Goal: Check status: Check status

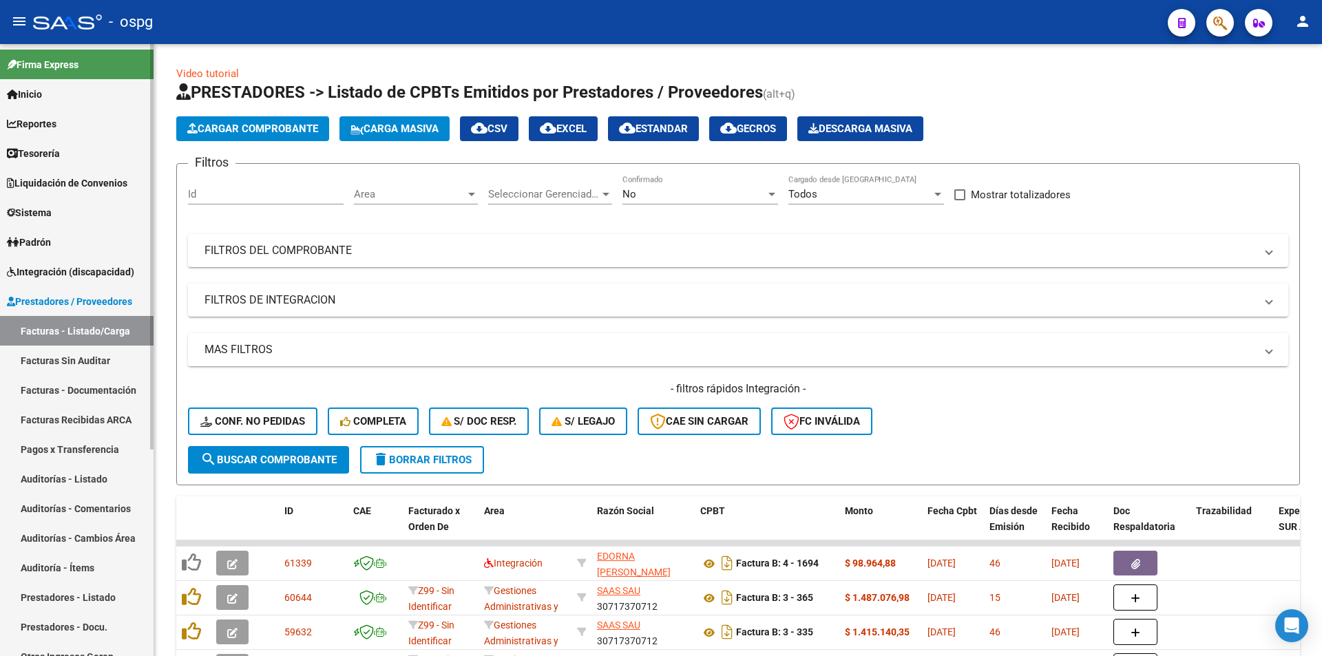
scroll to position [275, 0]
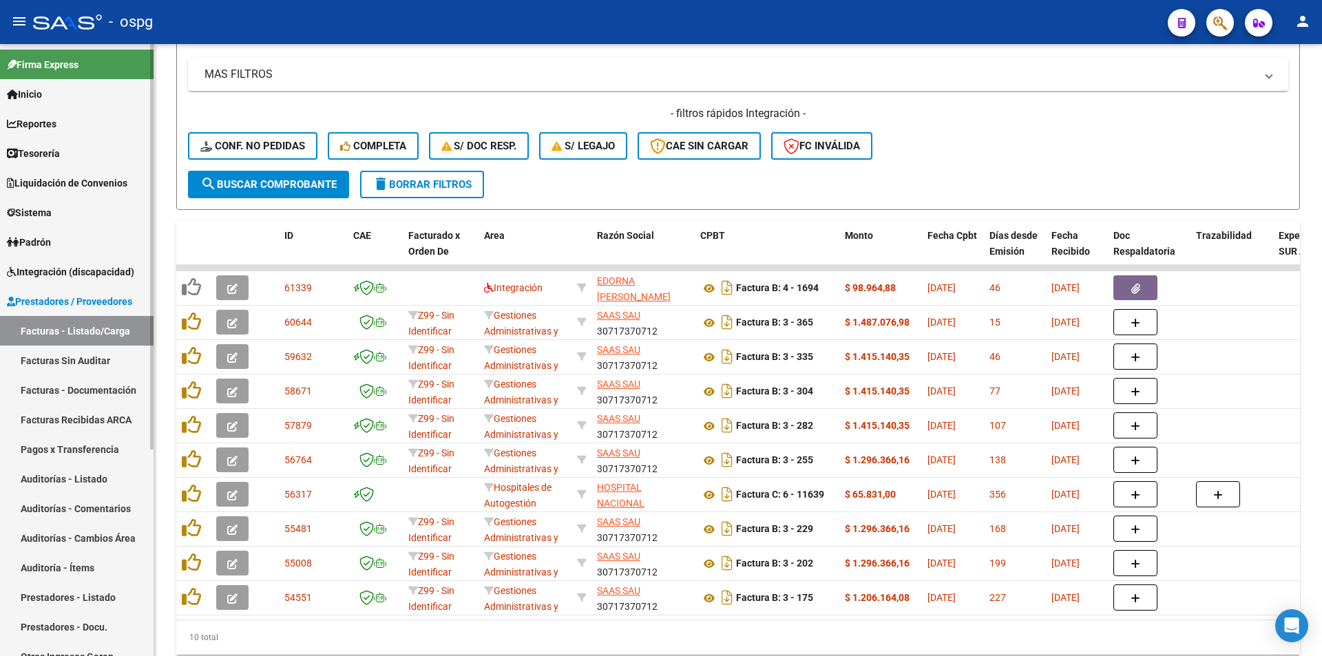
click at [76, 328] on link "Facturas - Listado/Carga" at bounding box center [77, 331] width 154 height 30
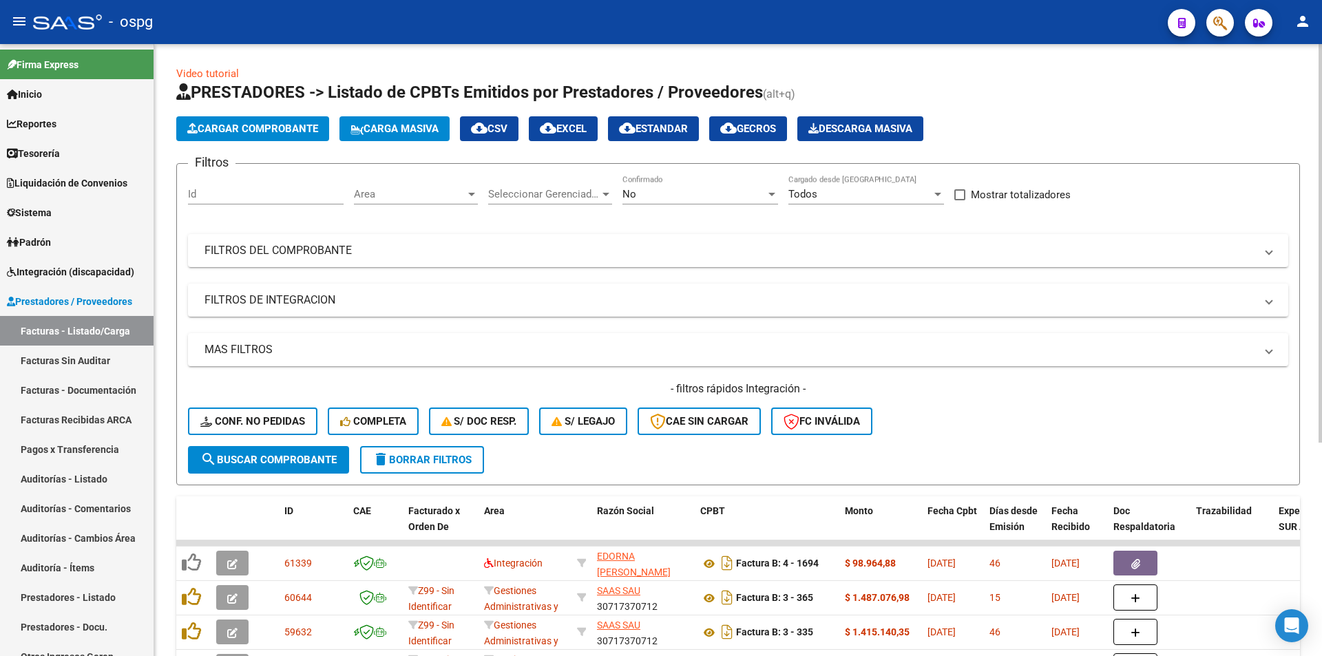
click at [710, 185] on div "No Confirmado" at bounding box center [700, 190] width 156 height 30
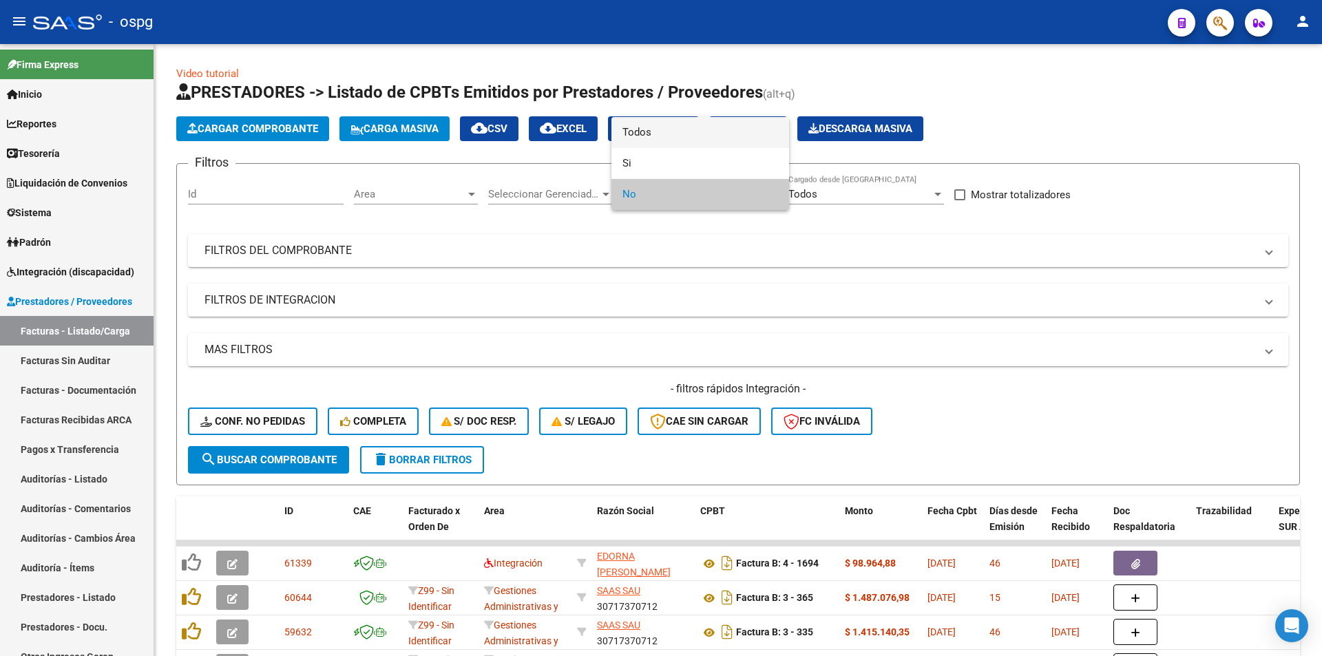
click at [660, 128] on span "Todos" at bounding box center [700, 132] width 156 height 31
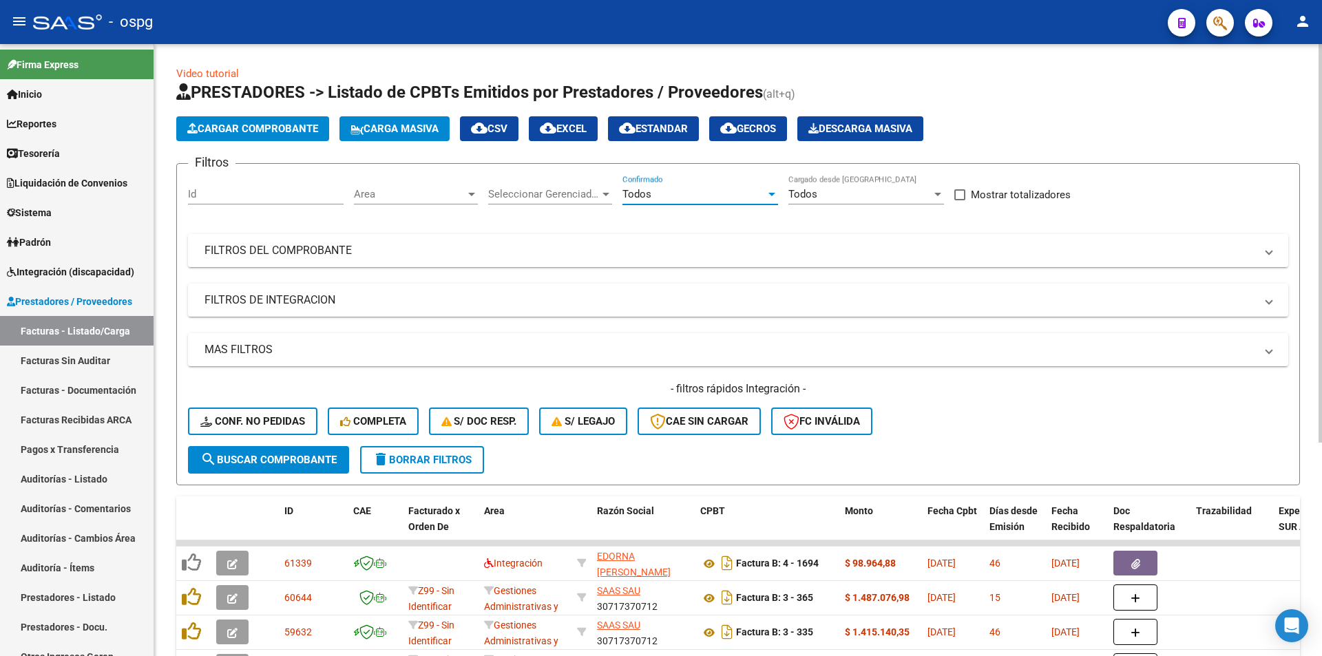
click at [333, 254] on mat-panel-title "FILTROS DEL COMPROBANTE" at bounding box center [729, 250] width 1050 height 15
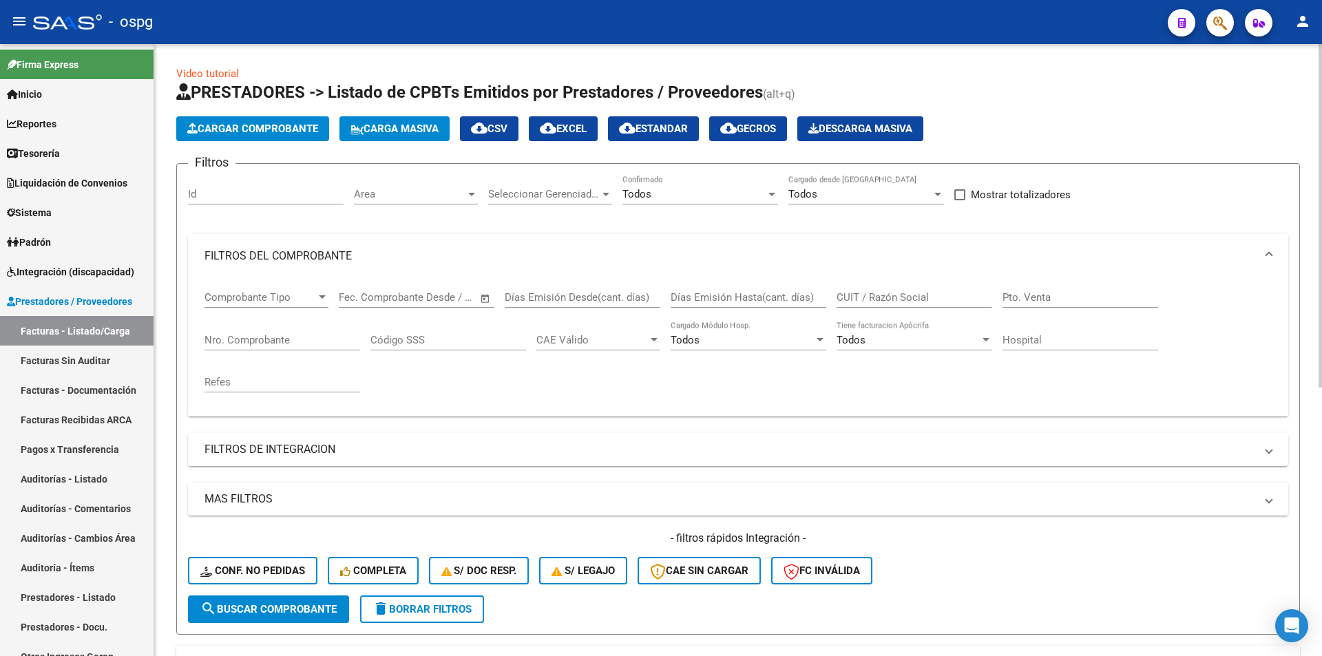
click at [843, 295] on input "CUIT / Razón Social" at bounding box center [914, 297] width 156 height 12
paste input "30-71235679-7"
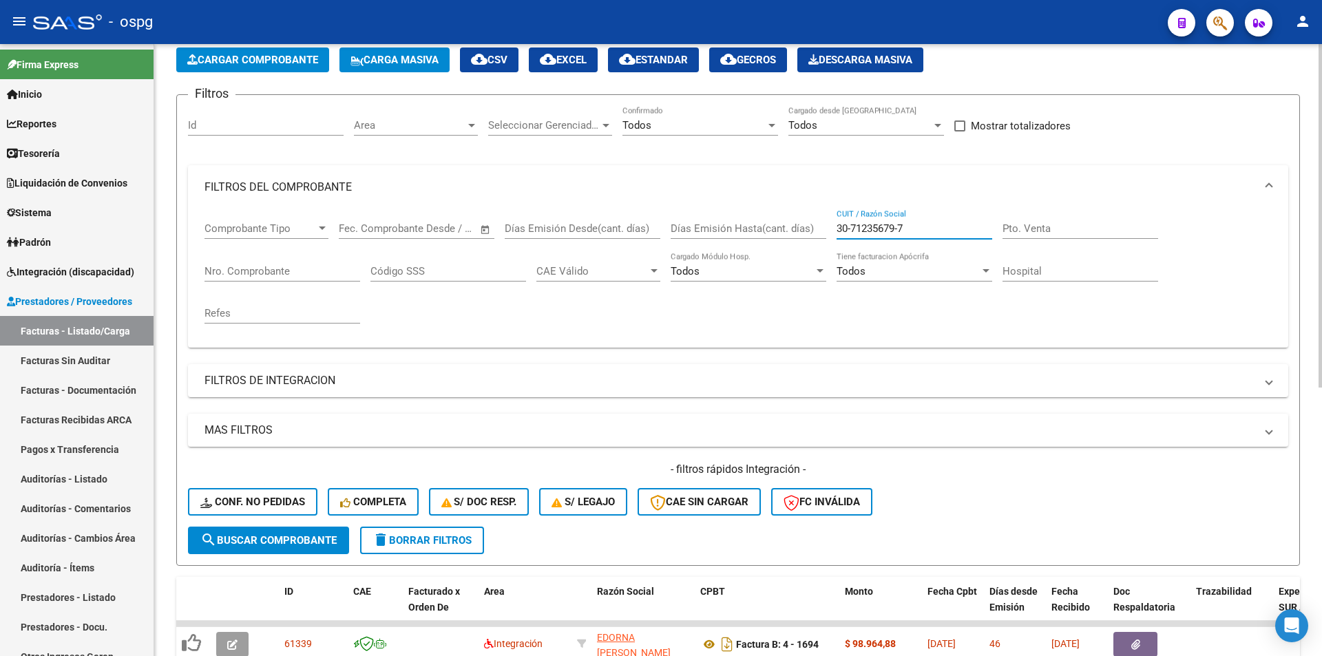
click at [314, 536] on span "search Buscar Comprobante" at bounding box center [268, 540] width 136 height 12
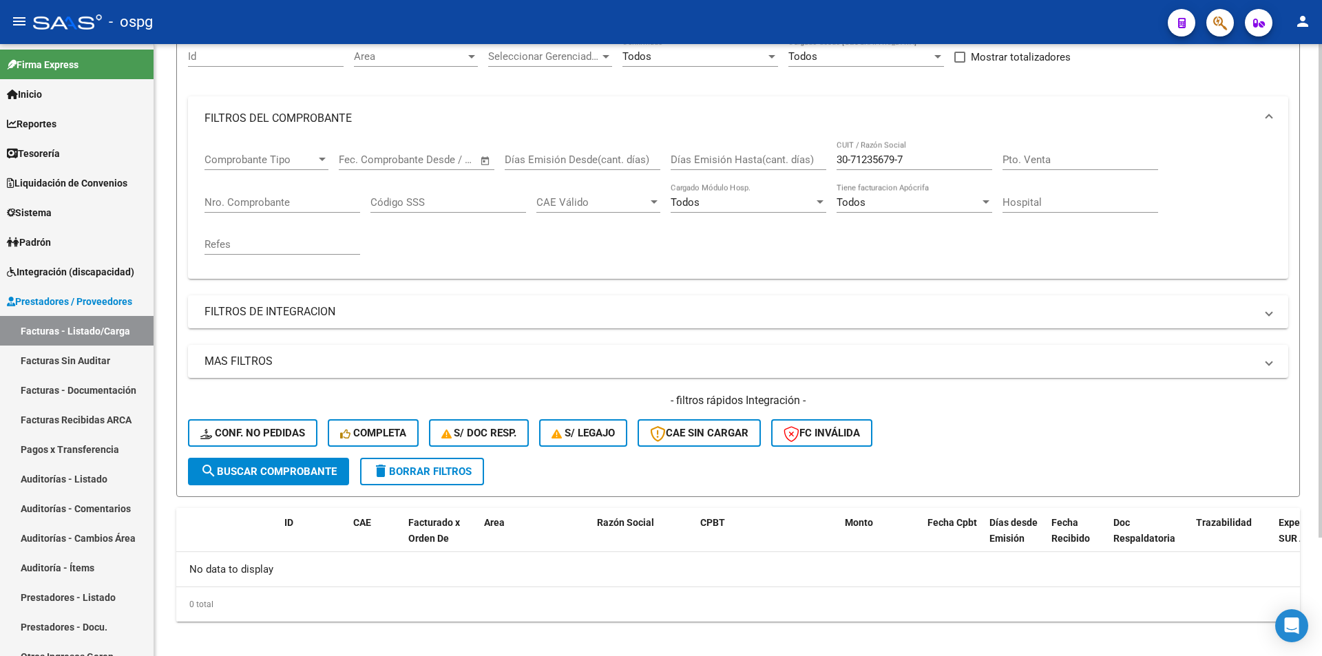
scroll to position [147, 0]
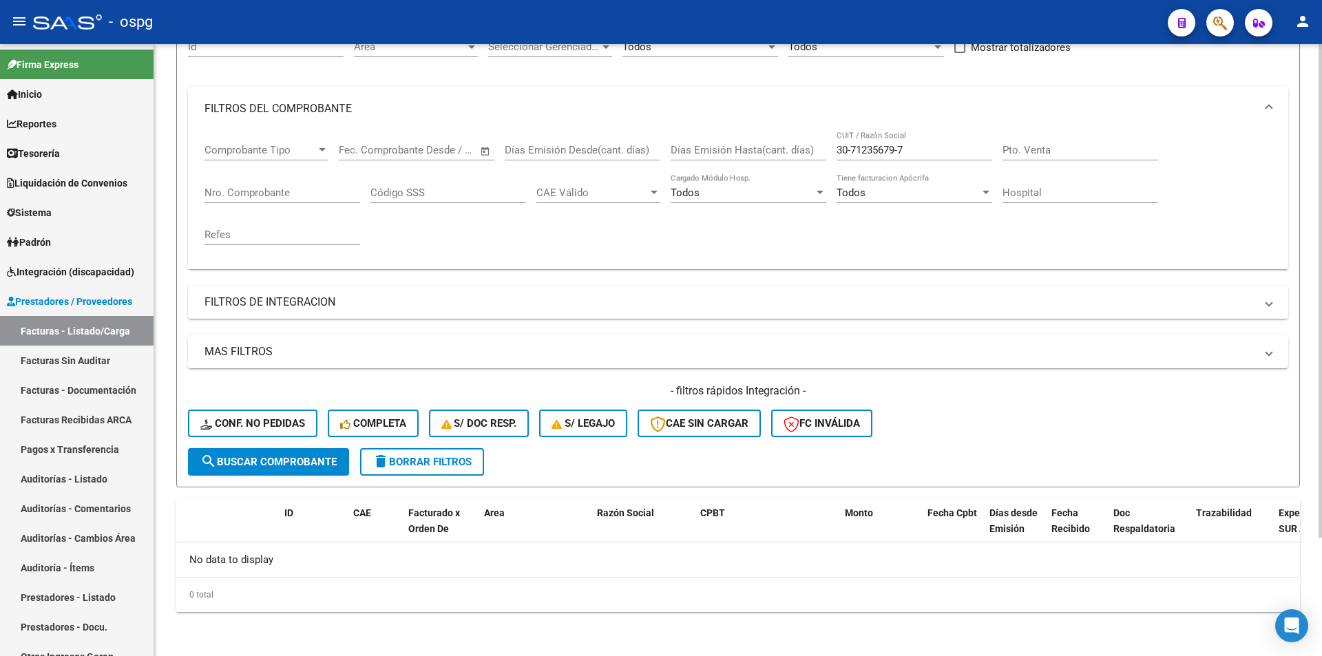
click at [854, 150] on input "30-71235679-7" at bounding box center [914, 150] width 156 height 12
click at [894, 148] on input "3071235679-7" at bounding box center [914, 150] width 156 height 12
type input "30712356797"
click at [264, 458] on span "search Buscar Comprobante" at bounding box center [268, 462] width 136 height 12
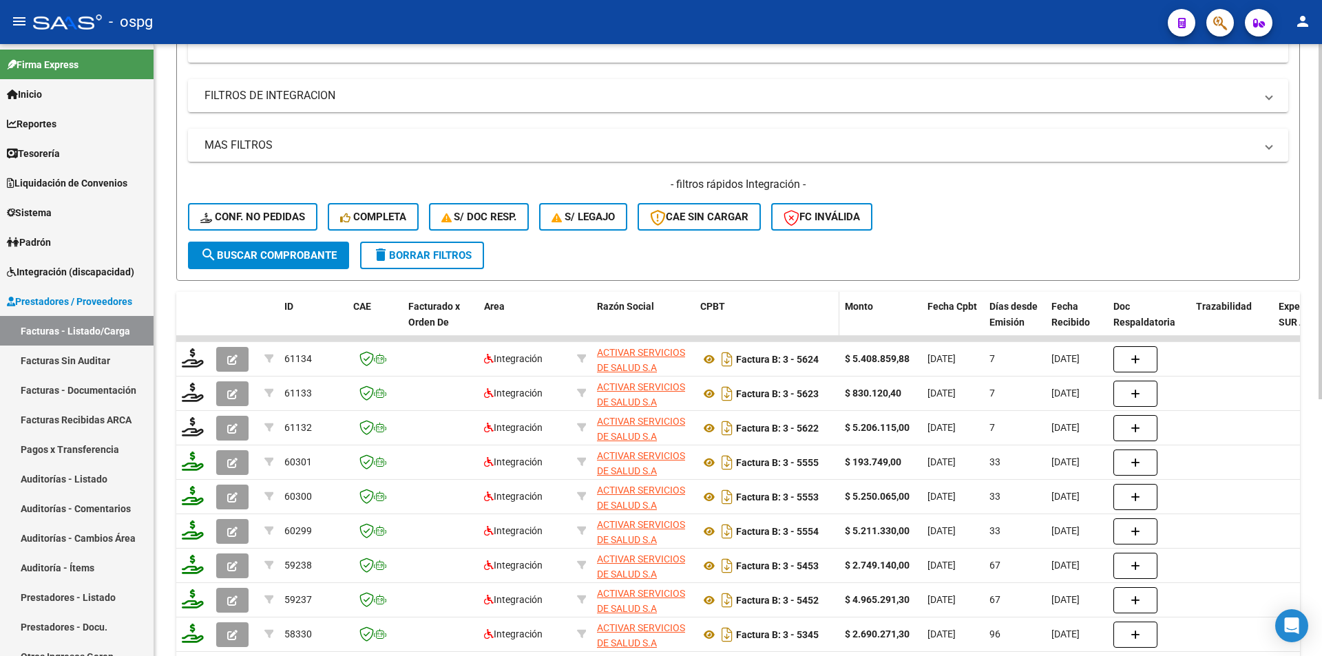
scroll to position [443, 0]
